Goal: Task Accomplishment & Management: Use online tool/utility

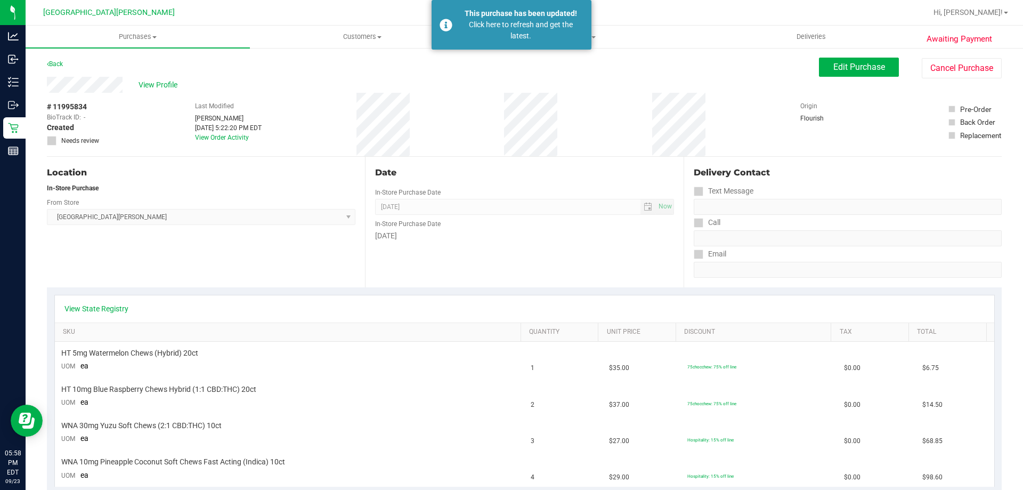
scroll to position [160, 0]
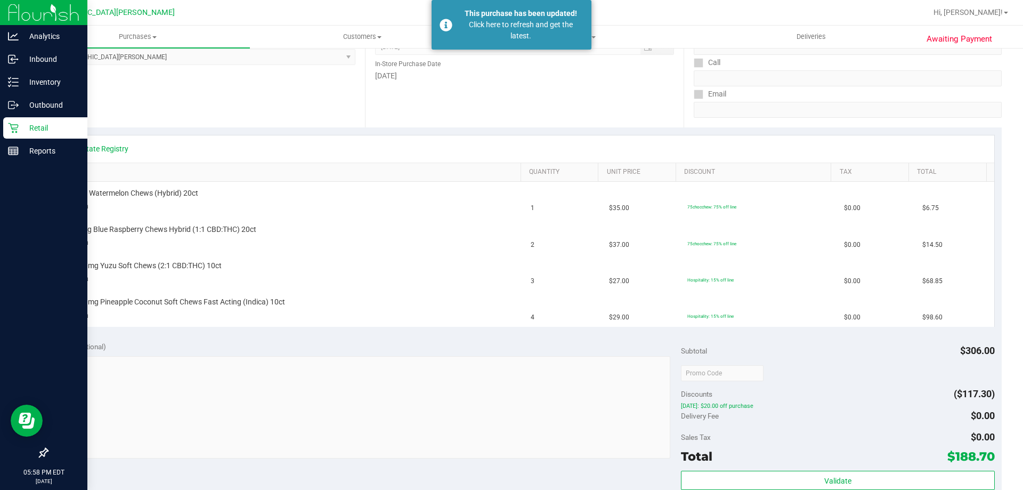
click at [40, 127] on p "Retail" at bounding box center [51, 128] width 64 height 13
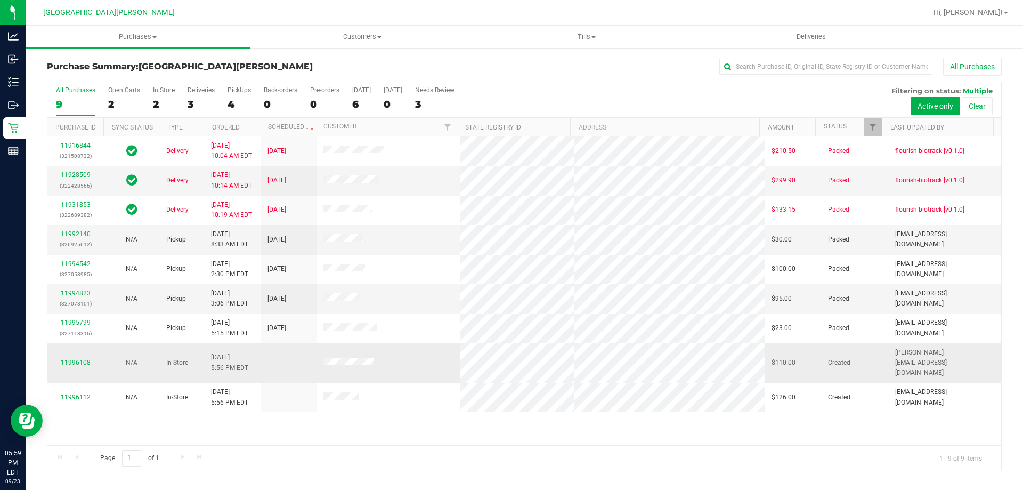
click at [79, 359] on link "11996108" at bounding box center [76, 362] width 30 height 7
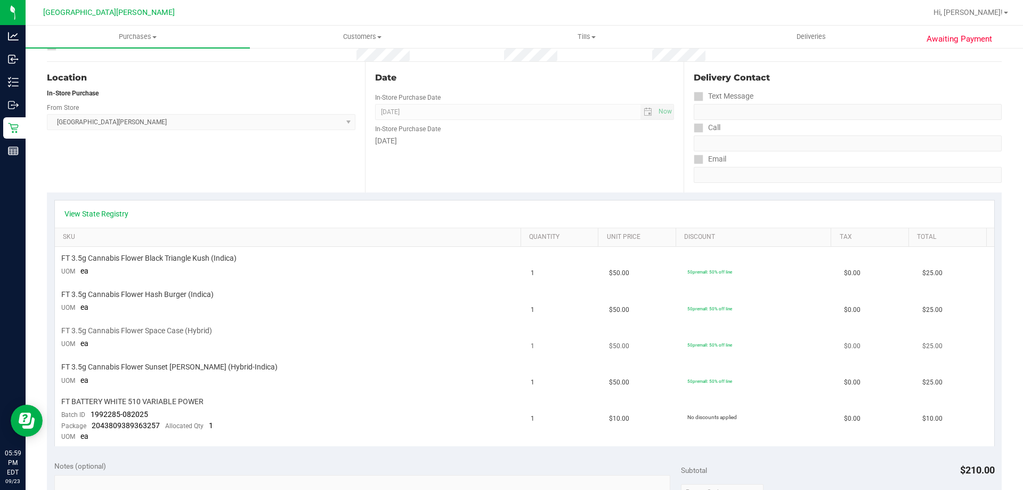
scroll to position [160, 0]
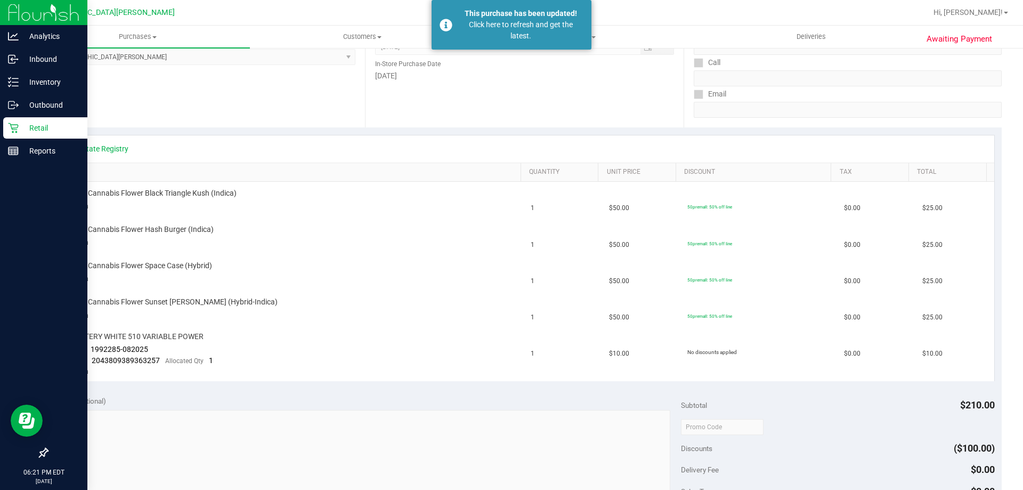
click at [27, 127] on p "Retail" at bounding box center [51, 128] width 64 height 13
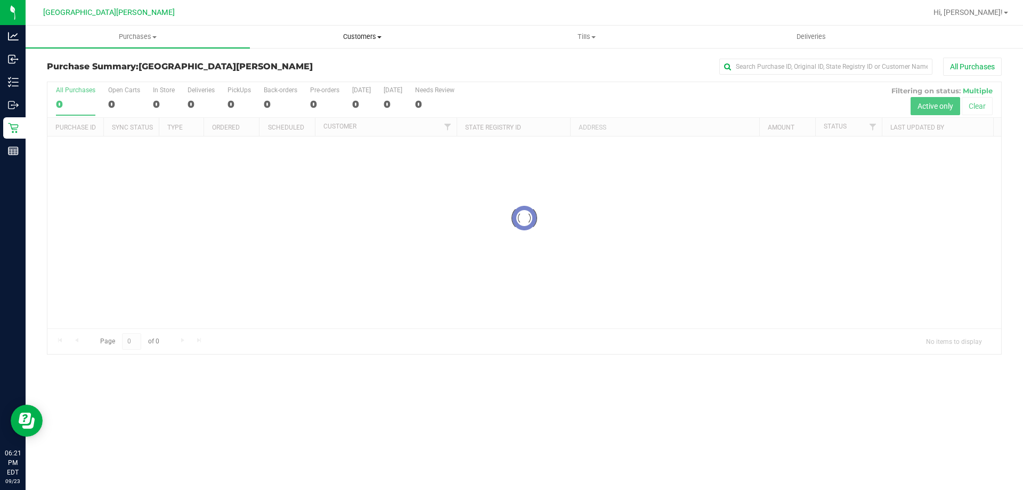
click at [357, 38] on span "Customers" at bounding box center [362, 37] width 223 height 10
click at [263, 23] on nav "Key West WC Hi, Anthony!" at bounding box center [525, 13] width 998 height 26
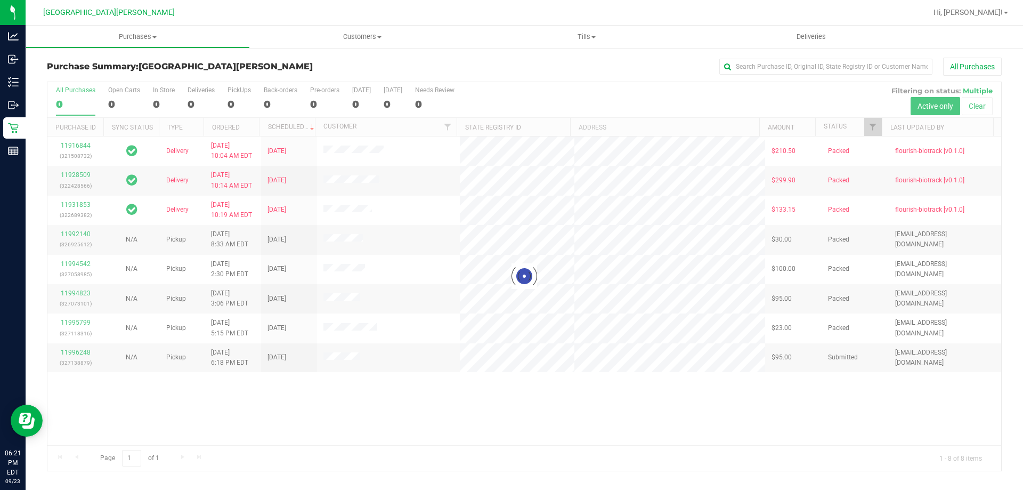
click at [234, 16] on div at bounding box center [559, 12] width 736 height 21
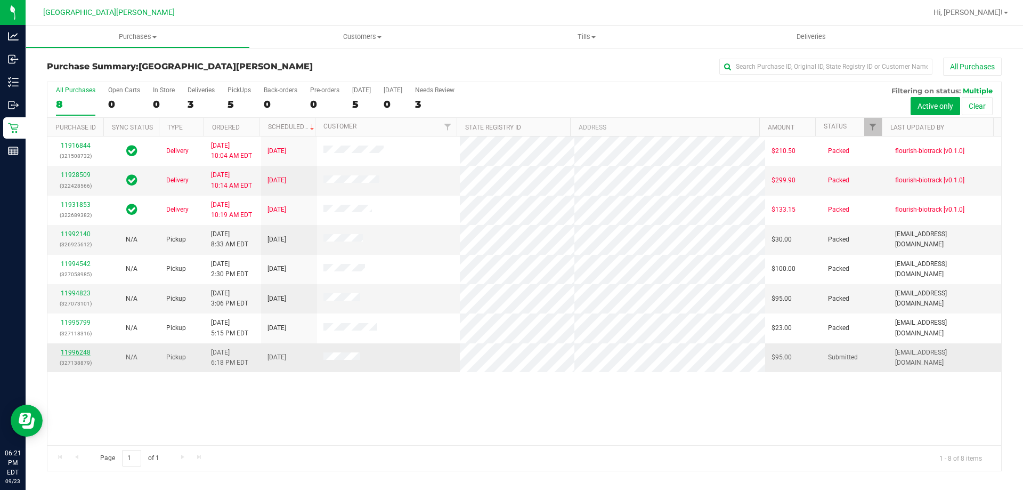
click at [76, 353] on link "11996248" at bounding box center [76, 352] width 30 height 7
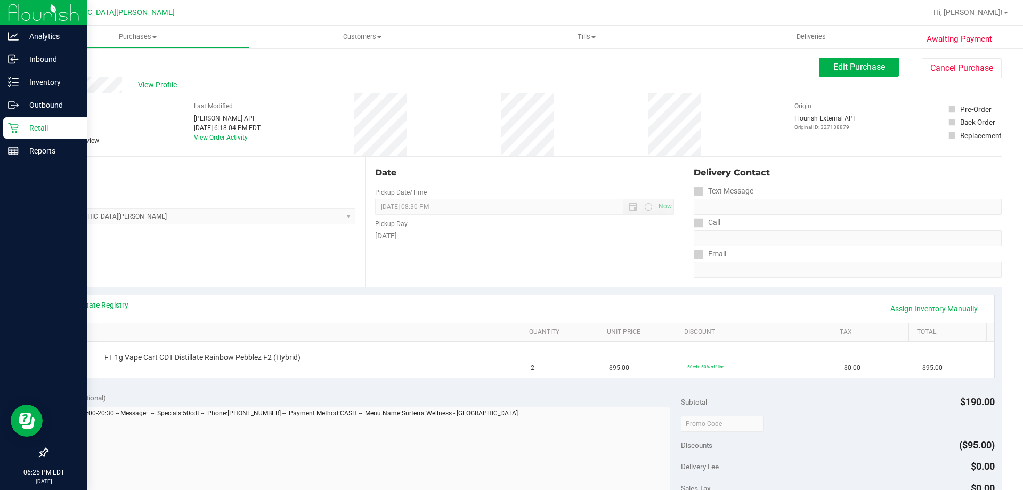
click at [42, 127] on p "Retail" at bounding box center [51, 128] width 64 height 13
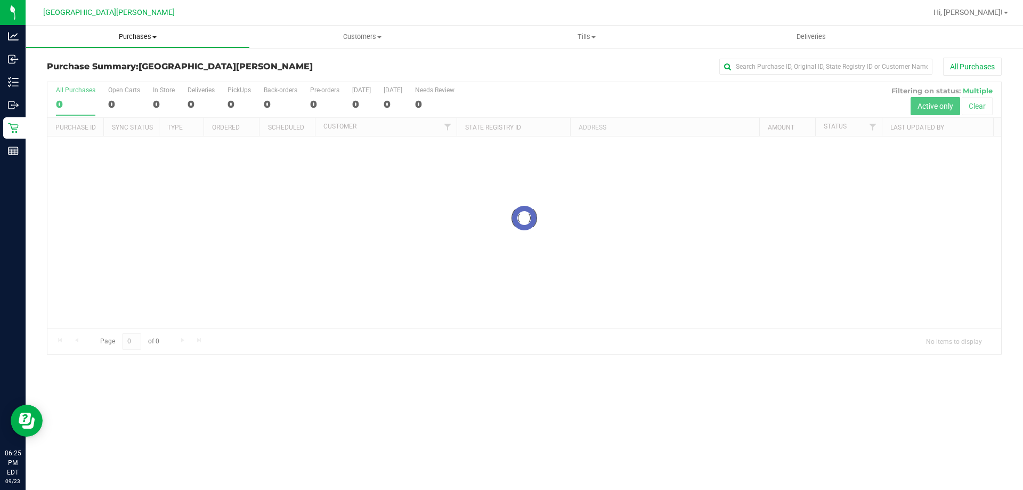
click at [138, 35] on span "Purchases" at bounding box center [137, 37] width 223 height 10
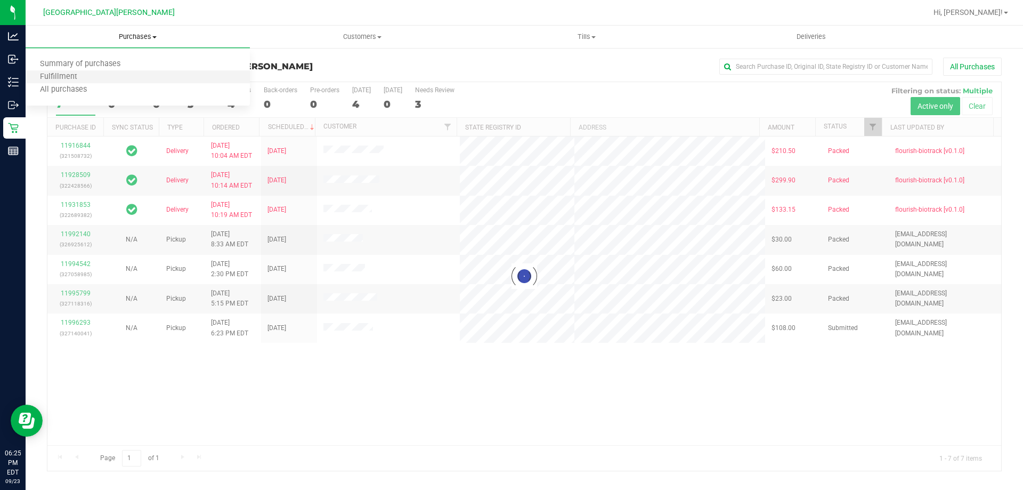
click at [93, 78] on li "Fulfillment" at bounding box center [138, 77] width 224 height 13
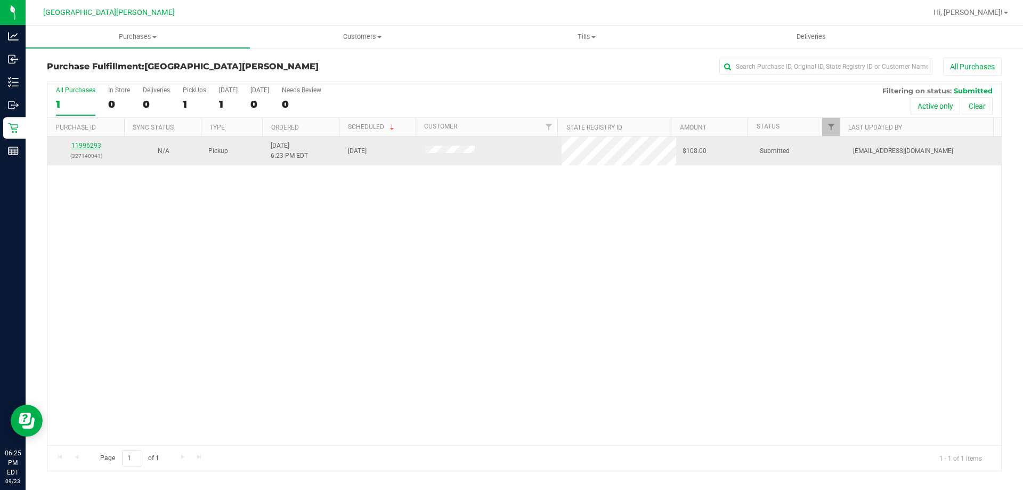
click at [88, 143] on link "11996293" at bounding box center [86, 145] width 30 height 7
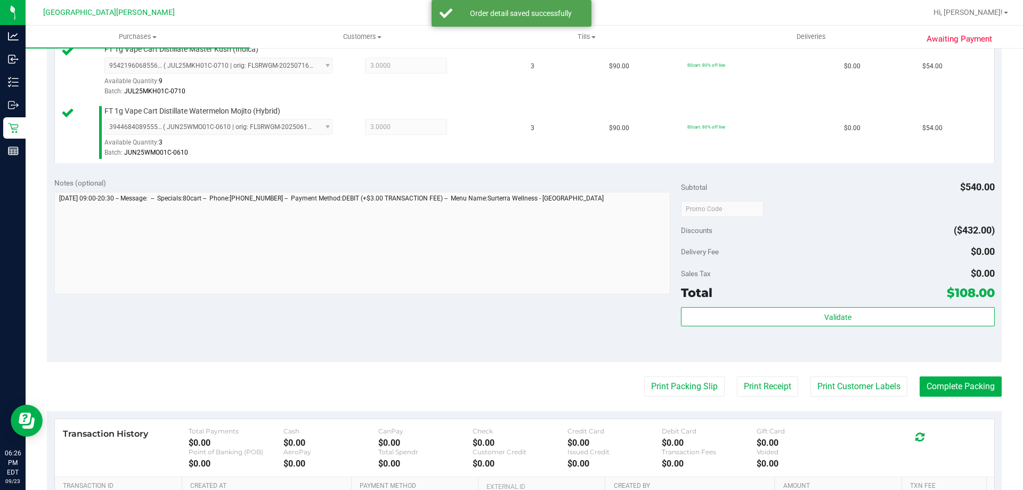
scroll to position [373, 0]
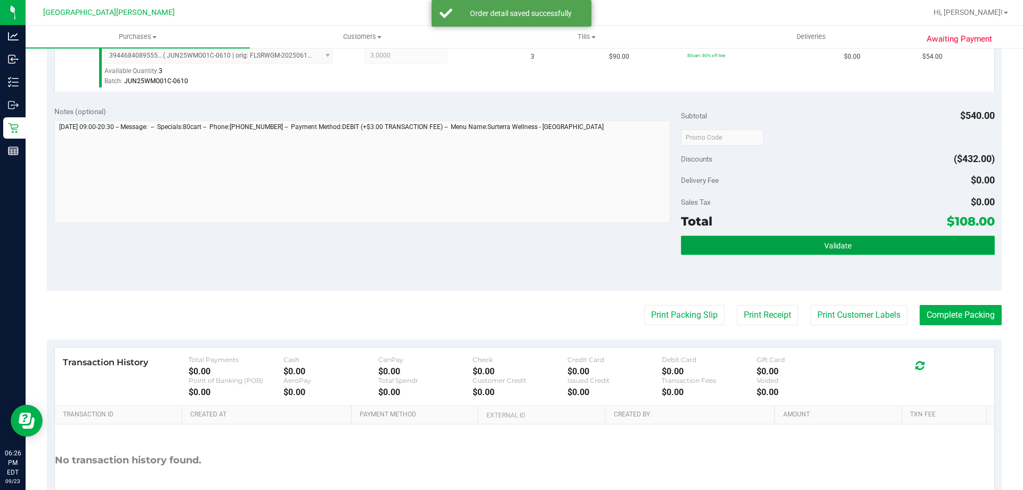
click at [854, 247] on button "Validate" at bounding box center [837, 245] width 313 height 19
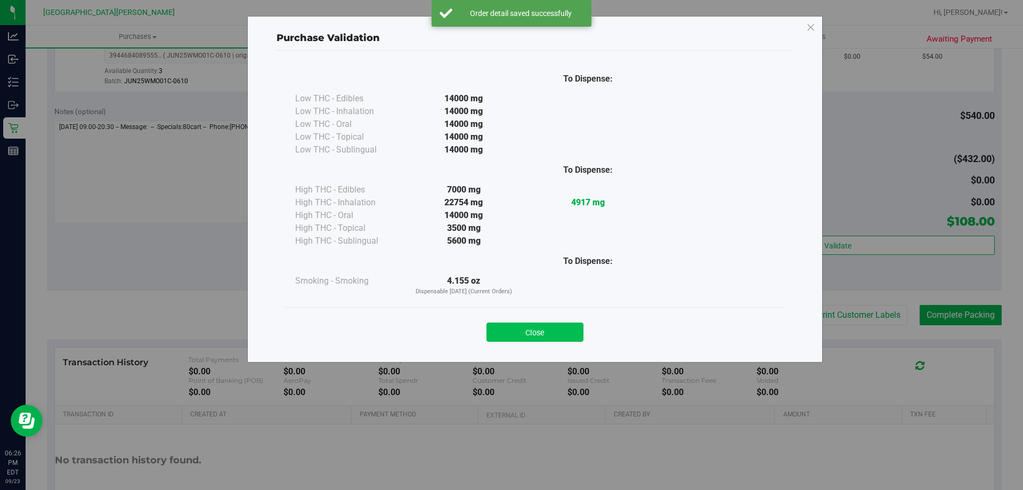
click at [557, 332] on button "Close" at bounding box center [535, 331] width 97 height 19
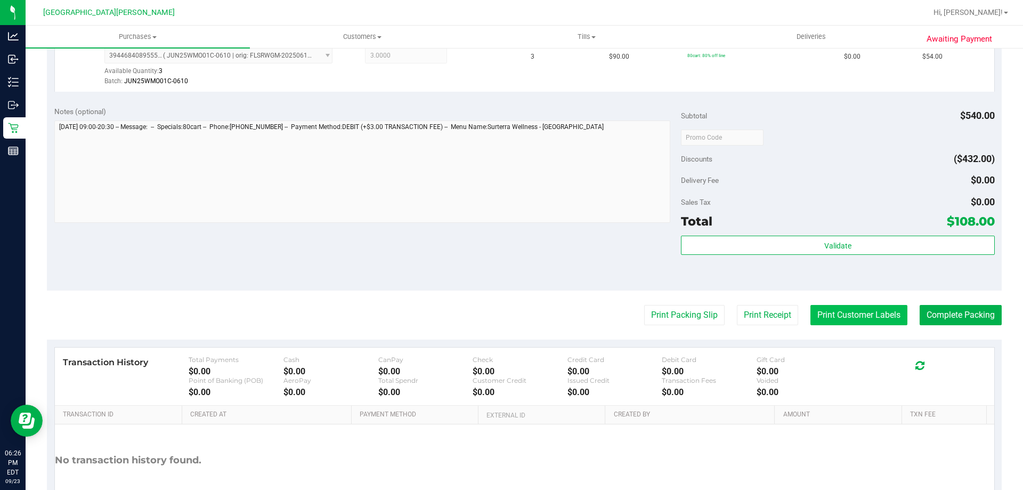
click at [831, 314] on button "Print Customer Labels" at bounding box center [859, 315] width 97 height 20
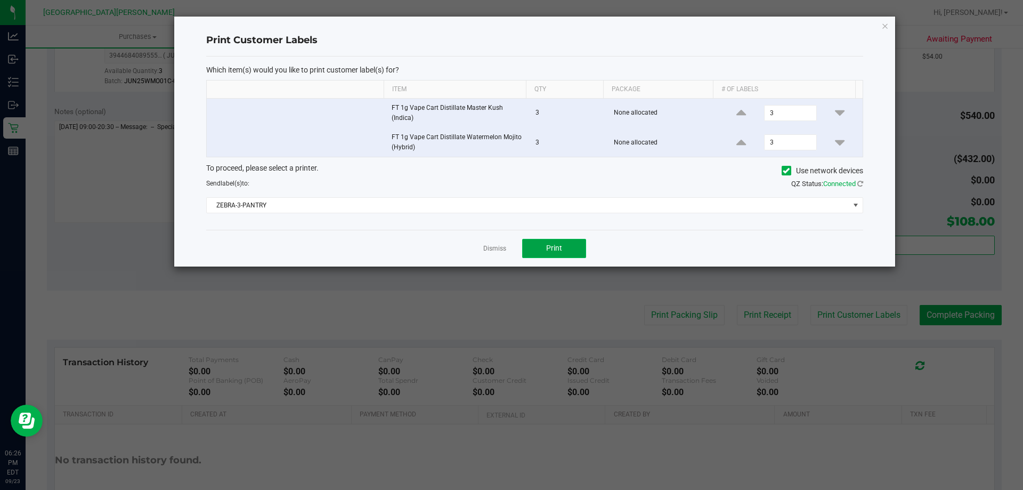
click at [576, 246] on button "Print" at bounding box center [554, 248] width 64 height 19
click at [495, 250] on link "Dismiss" at bounding box center [494, 248] width 23 height 9
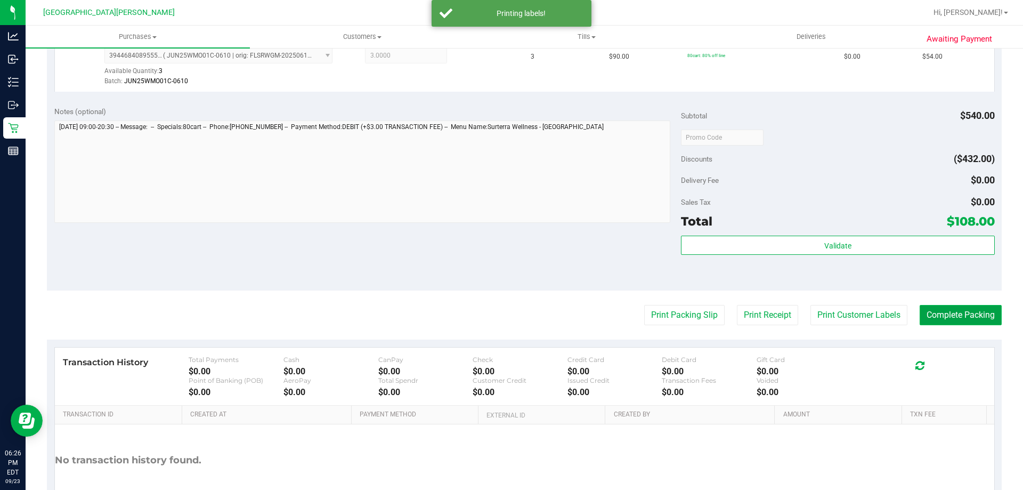
click at [948, 316] on button "Complete Packing" at bounding box center [961, 315] width 82 height 20
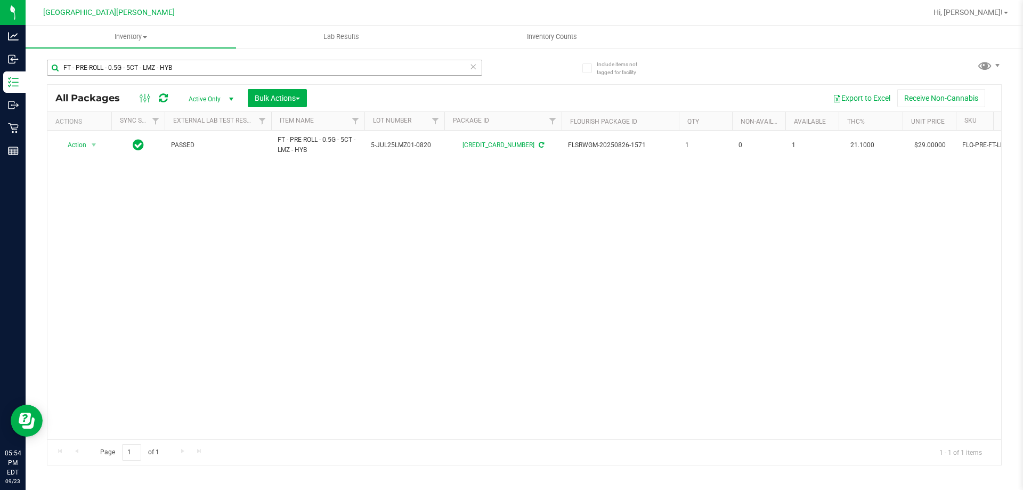
click at [182, 72] on input "FT - PRE-ROLL - 0.5G - 5CT - LMZ - HYB" at bounding box center [265, 68] width 436 height 16
click at [214, 62] on input "FT - PRE-ROLL - 0.5G - 5CT - LMZ - HYB" at bounding box center [265, 68] width 436 height 16
click at [151, 67] on input "FT - PRE-ROLL - 0.5G - 5CT - LMZ - HYB" at bounding box center [265, 68] width 436 height 16
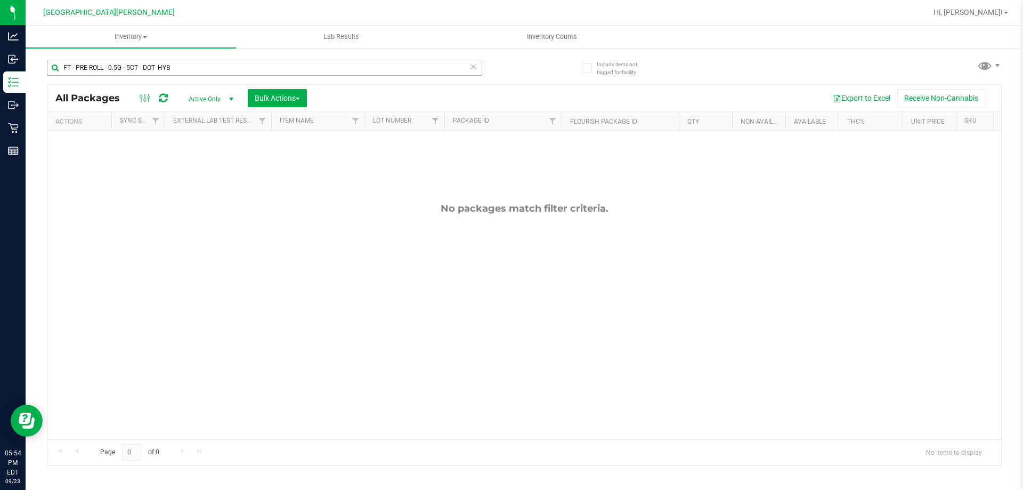
click at [191, 66] on input "FT - PRE-ROLL - 0.5G - 5CT - DOT- HYB" at bounding box center [265, 68] width 436 height 16
type input "FT - PRE-ROLL - 0.5G - 5CT - DOT-"
type input "f"
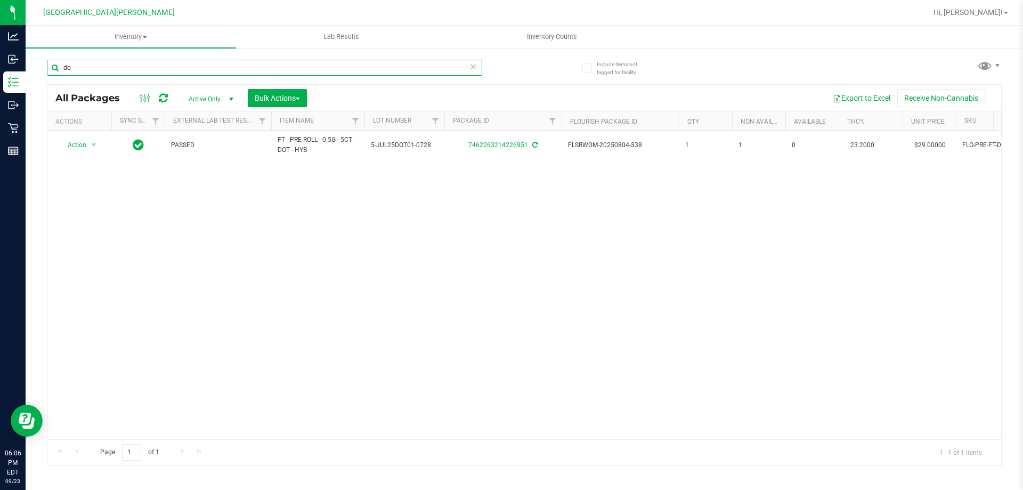
type input "d"
type input "1049069720616004"
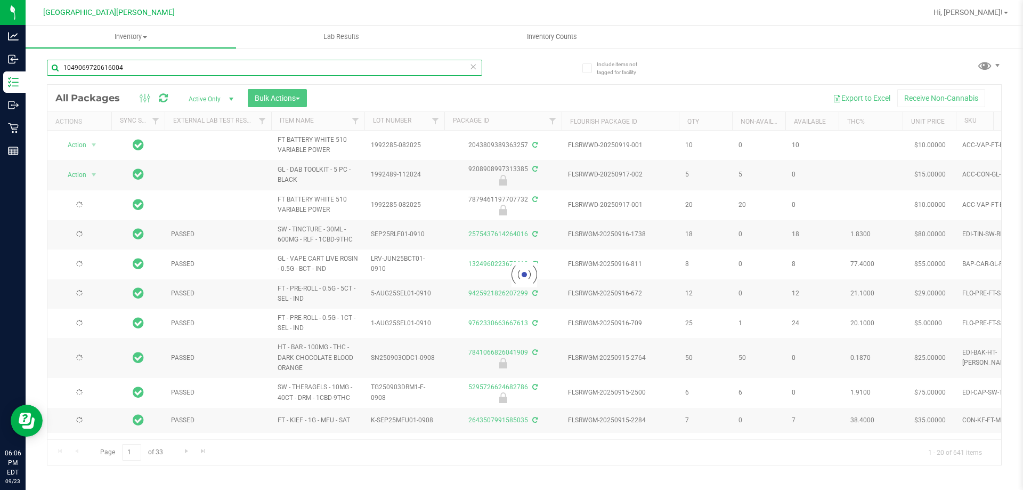
type input "[DATE]"
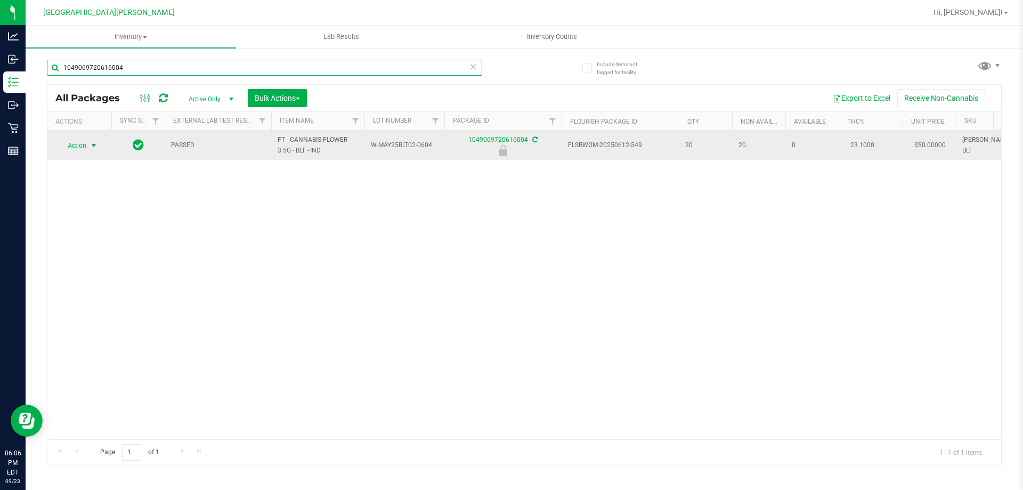
type input "1049069720616004"
click at [94, 143] on span "select" at bounding box center [94, 145] width 9 height 9
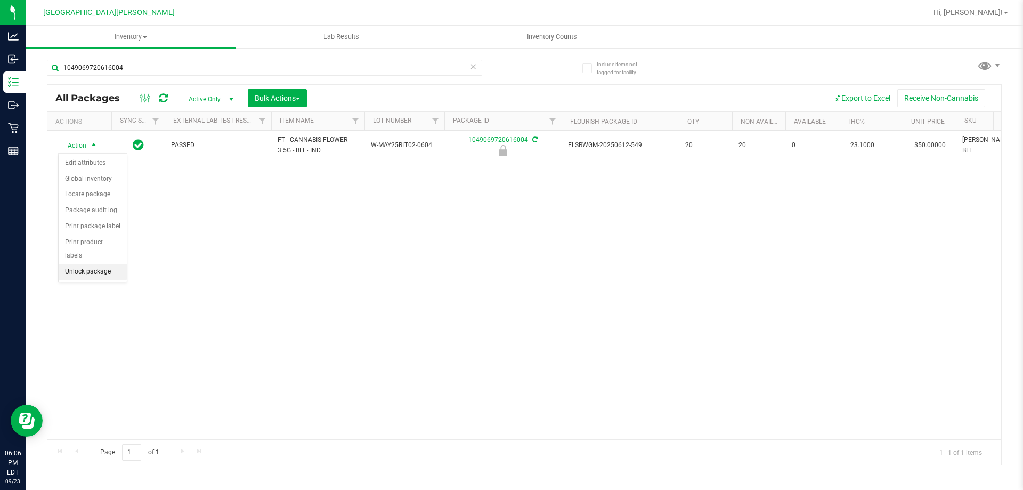
click at [78, 264] on li "Unlock package" at bounding box center [93, 272] width 68 height 16
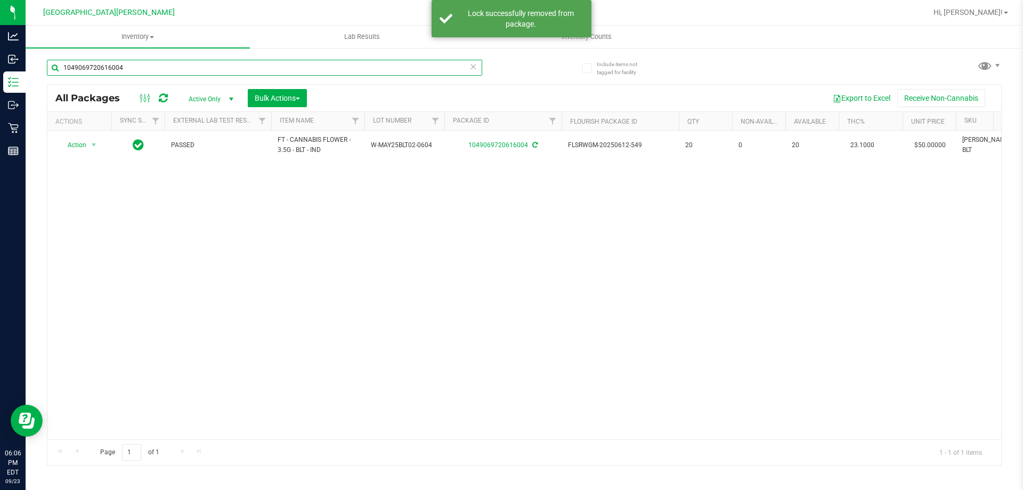
click at [134, 74] on input "1049069720616004" at bounding box center [265, 68] width 436 height 16
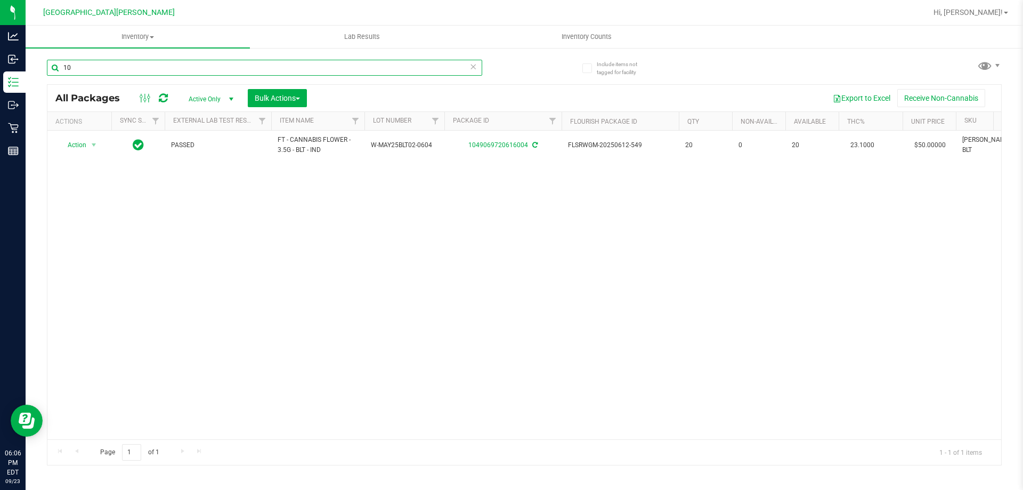
type input "1"
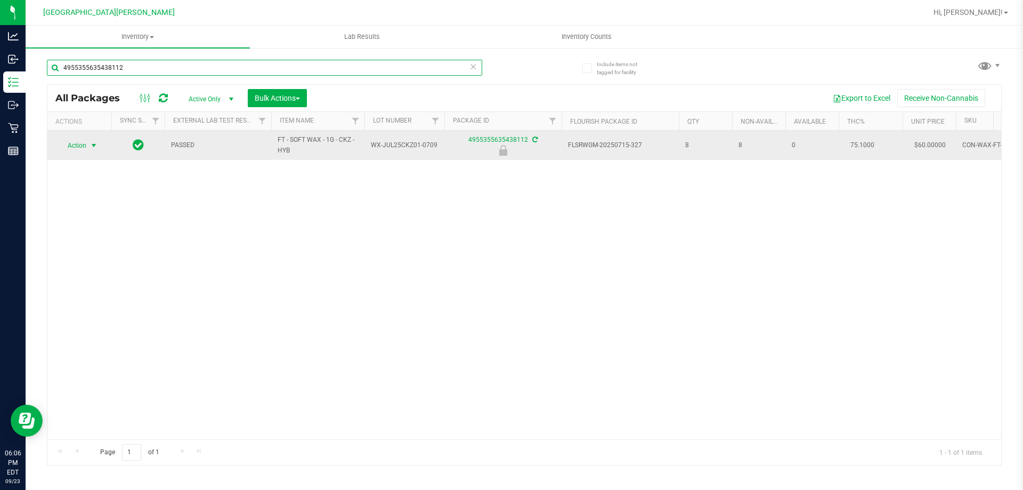
type input "4955355635438112"
click at [93, 147] on span "select" at bounding box center [94, 145] width 9 height 9
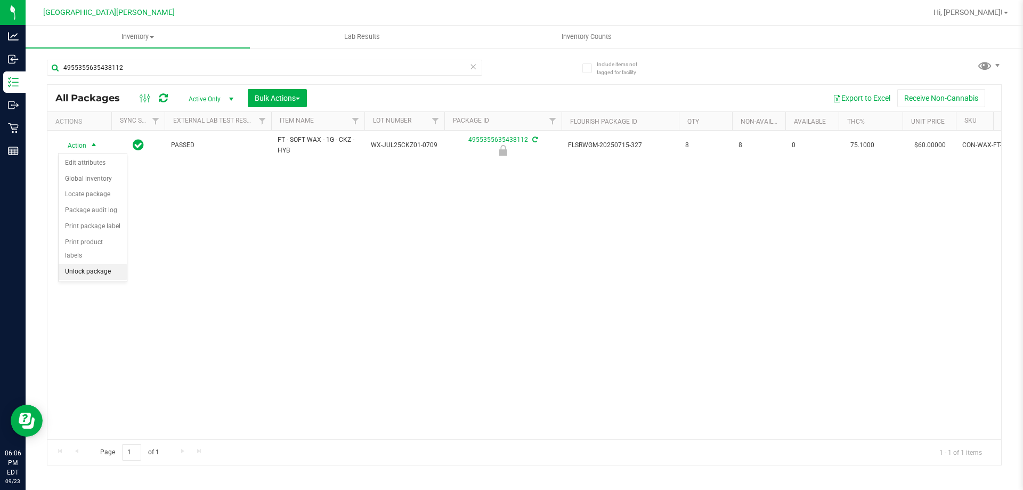
click at [97, 264] on li "Unlock package" at bounding box center [93, 272] width 68 height 16
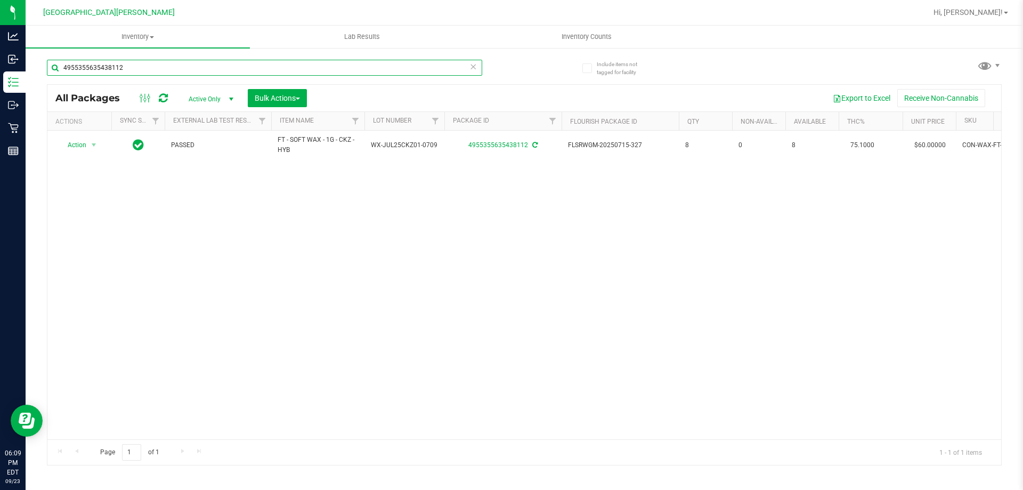
click at [148, 61] on input "4955355635438112" at bounding box center [265, 68] width 436 height 16
type input "4"
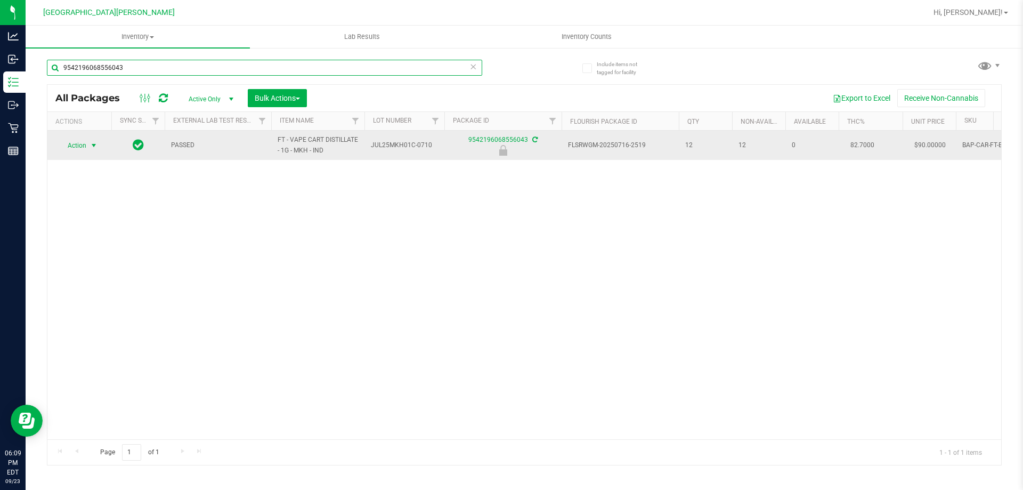
type input "9542196068556043"
click at [91, 147] on span "select" at bounding box center [94, 145] width 9 height 9
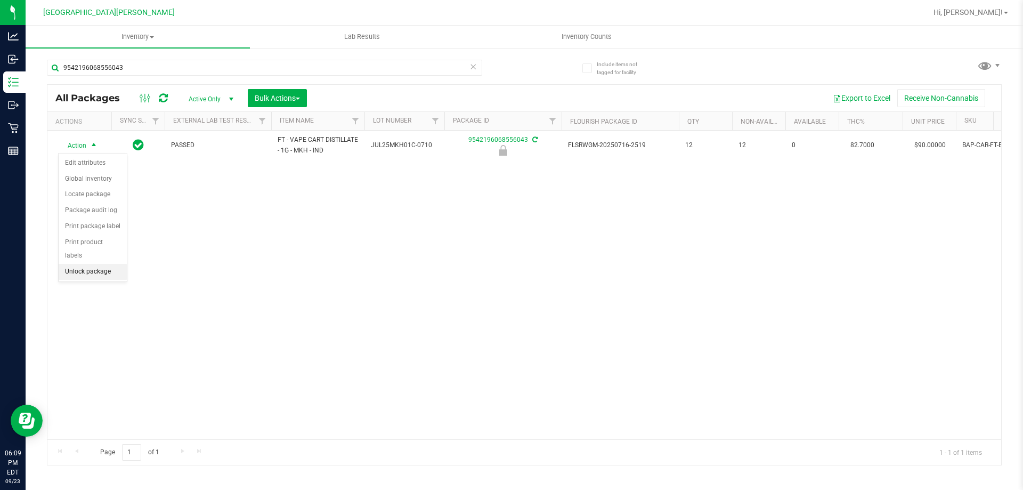
click at [86, 264] on li "Unlock package" at bounding box center [93, 272] width 68 height 16
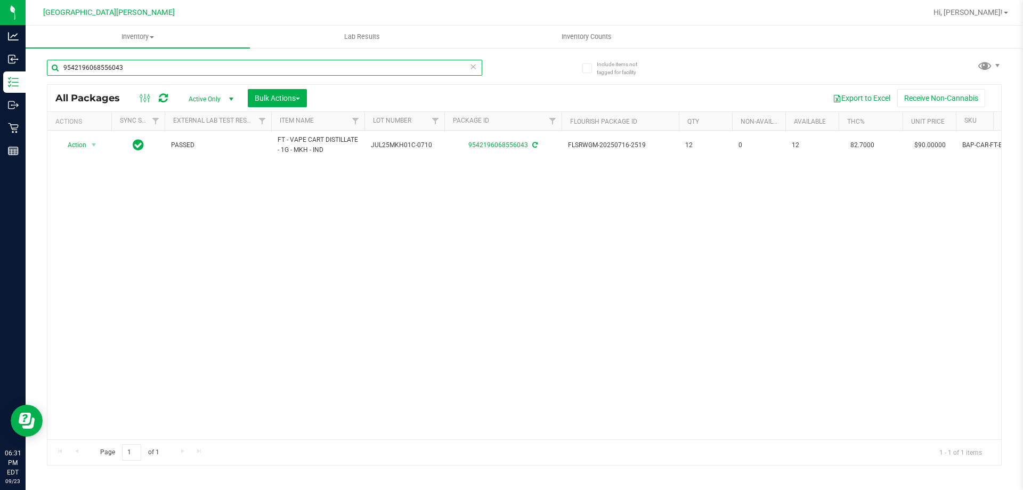
click at [132, 69] on input "9542196068556043" at bounding box center [265, 68] width 436 height 16
type input "9"
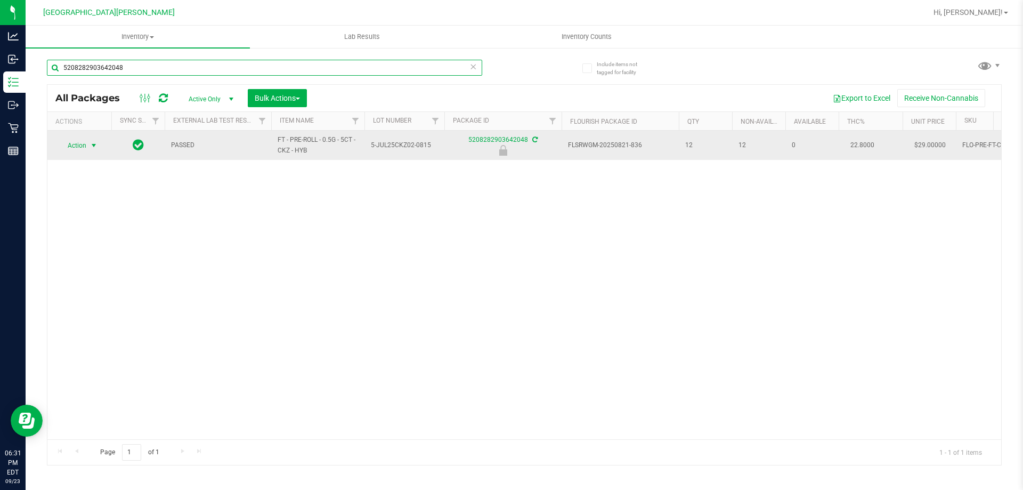
type input "5208282903642048"
click at [95, 144] on span "select" at bounding box center [94, 145] width 9 height 9
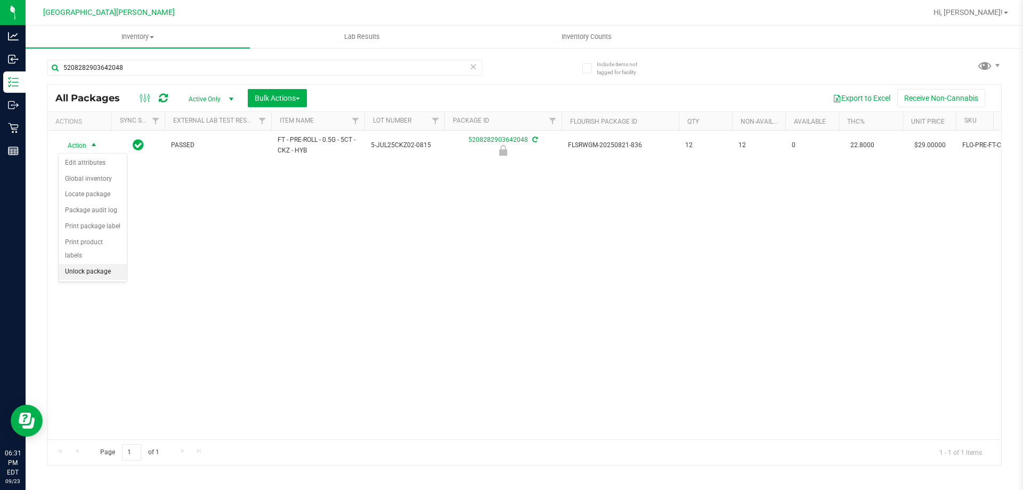
click at [96, 264] on li "Unlock package" at bounding box center [93, 272] width 68 height 16
